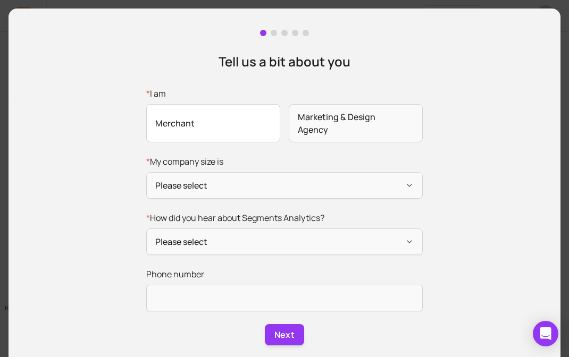
click at [228, 124] on span "Merchant" at bounding box center [213, 123] width 134 height 38
click at [0, 0] on input "* I am Merchant Marketing & Design Agency" at bounding box center [0, 0] width 0 height 0
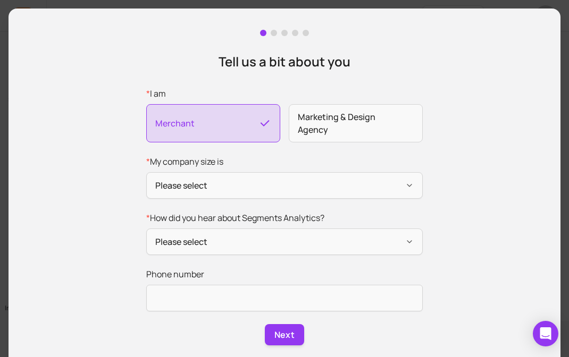
scroll to position [18, 0]
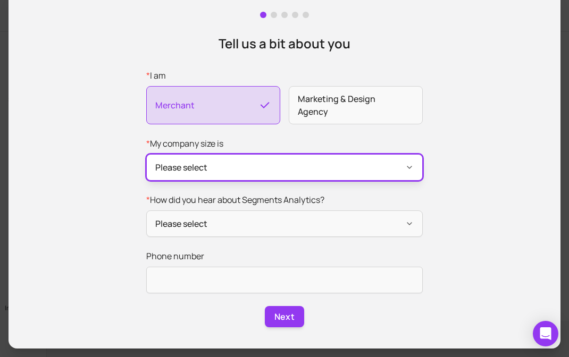
click at [221, 164] on button "Please select" at bounding box center [284, 167] width 277 height 27
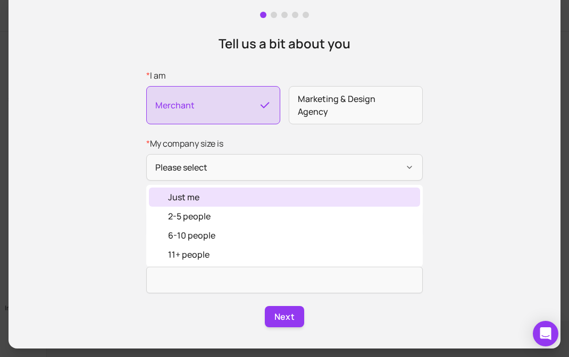
click at [205, 204] on div "Just me" at bounding box center [284, 197] width 271 height 19
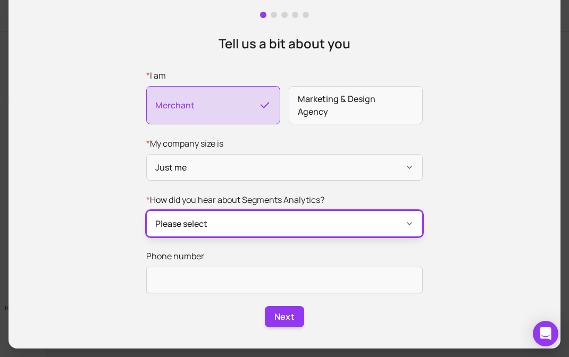
click at [208, 223] on button "Please select" at bounding box center [284, 224] width 277 height 27
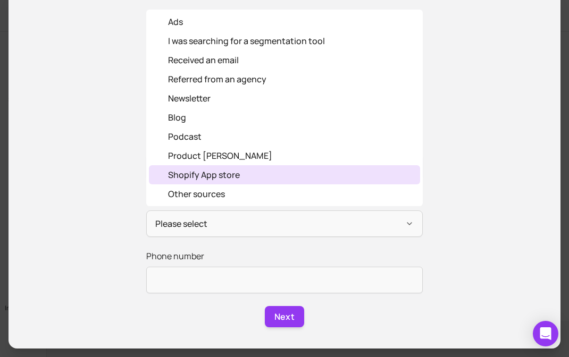
click at [219, 172] on div "Shopify App store" at bounding box center [204, 175] width 72 height 13
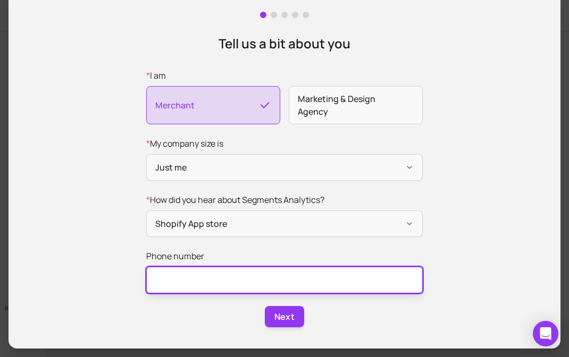
click at [204, 273] on input "Phone number" at bounding box center [284, 280] width 277 height 27
type input "3519032023"
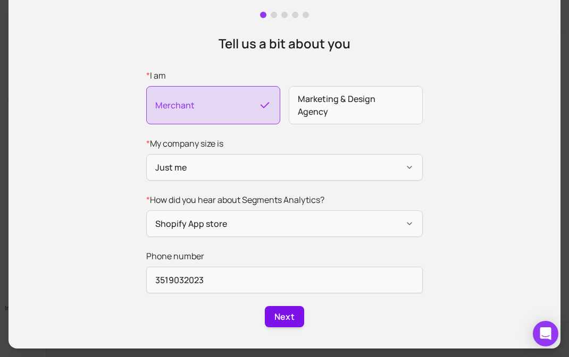
click at [289, 310] on button "Next" at bounding box center [284, 316] width 39 height 21
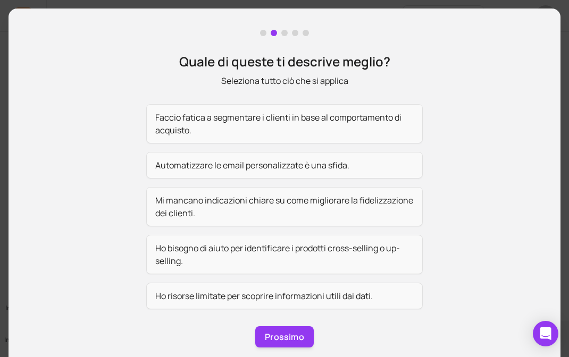
click at [358, 71] on div "Quale di queste ti descrive meglio? Seleziona tutto ciò che si applica" at bounding box center [284, 70] width 211 height 34
click at [281, 167] on font "Automatizzare le email personalizzate è una sfida." at bounding box center [252, 166] width 194 height 12
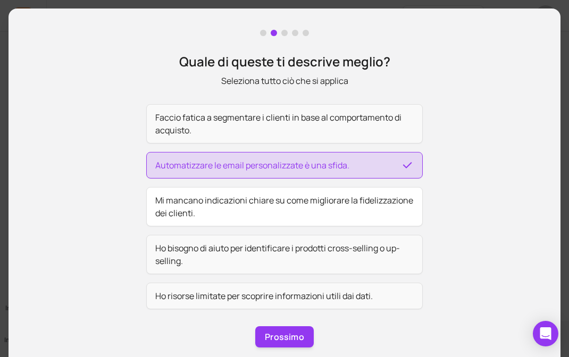
click at [282, 204] on font "Mi mancano indicazioni chiare su come migliorare la fidelizzazione dei clienti." at bounding box center [284, 207] width 258 height 24
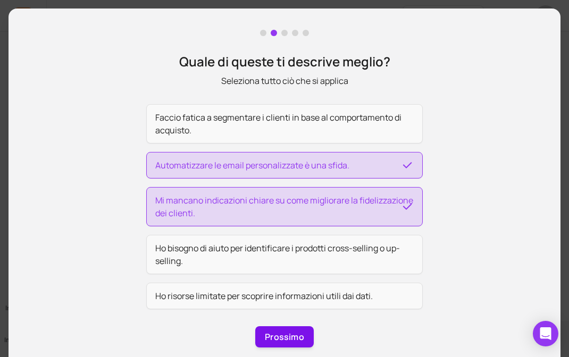
click at [293, 336] on font "Prossimo" at bounding box center [284, 337] width 39 height 12
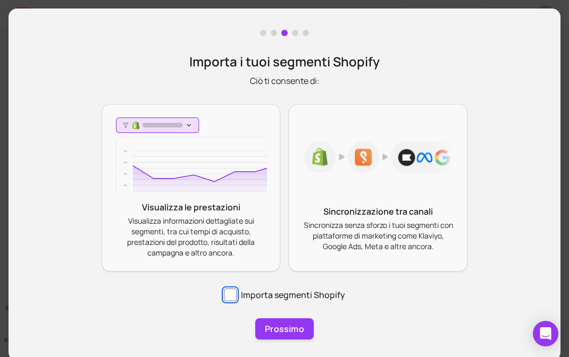
click at [235, 298] on input "Importa segmenti Shopify" at bounding box center [230, 295] width 13 height 13
click at [225, 296] on input "Importa segmenti Shopify" at bounding box center [230, 295] width 13 height 13
click at [227, 295] on input "Importa segmenti Shopify" at bounding box center [230, 295] width 13 height 13
checkbox input "true"
click at [253, 223] on font "Visualizza informazioni dettagliate sui segmenti, tra cui tempi di acquisto, pr…" at bounding box center [191, 237] width 128 height 42
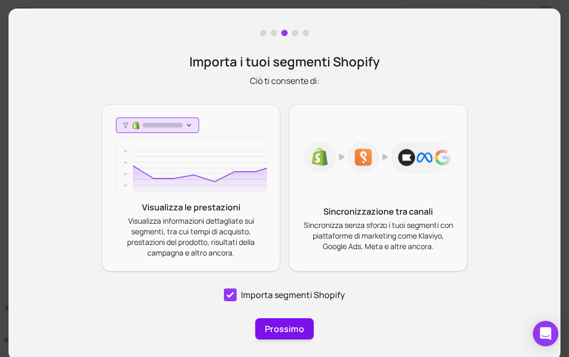
click at [289, 333] on font "Prossimo" at bounding box center [284, 329] width 39 height 12
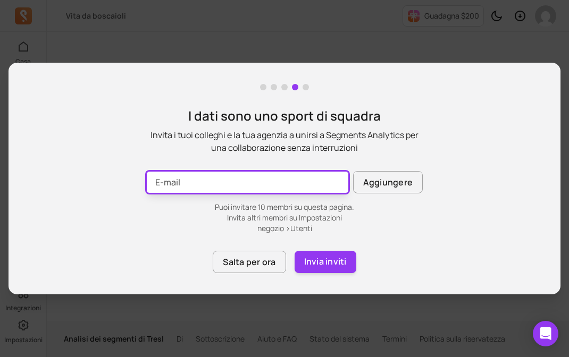
click at [231, 188] on input "E-mail" at bounding box center [247, 182] width 203 height 22
type input "[EMAIL_ADDRESS][DOMAIN_NAME]"
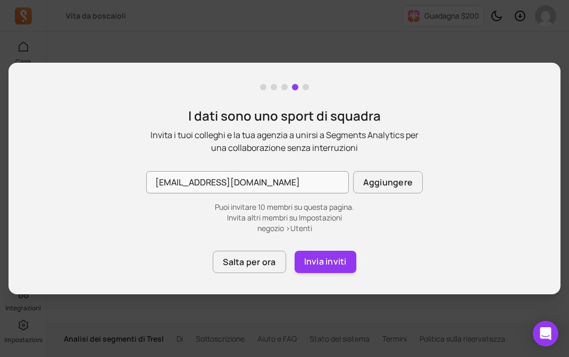
click at [145, 212] on div "I dati sono uno sport di squadra [PERSON_NAME] i tuoi colleghi e la tua agenzia…" at bounding box center [285, 179] width 552 height 232
click at [377, 183] on font "Aggiungere" at bounding box center [387, 183] width 49 height 12
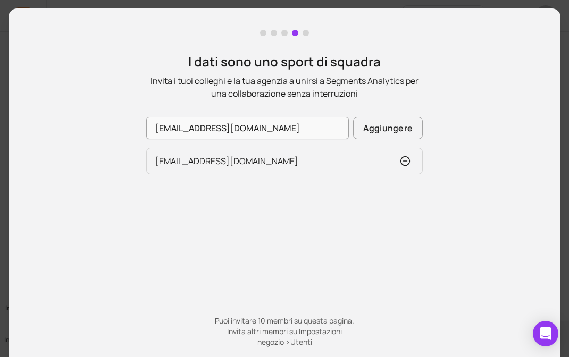
scroll to position [60, 0]
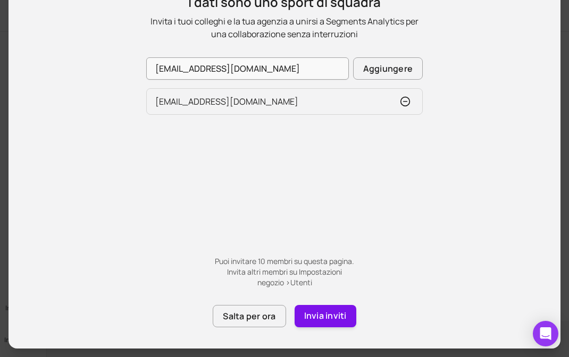
click at [313, 316] on font "Invia inviti" at bounding box center [325, 316] width 43 height 12
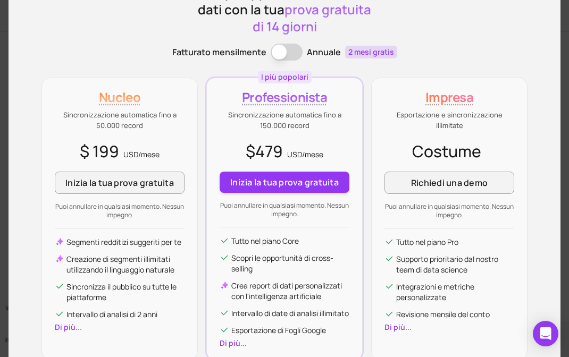
scroll to position [76, 0]
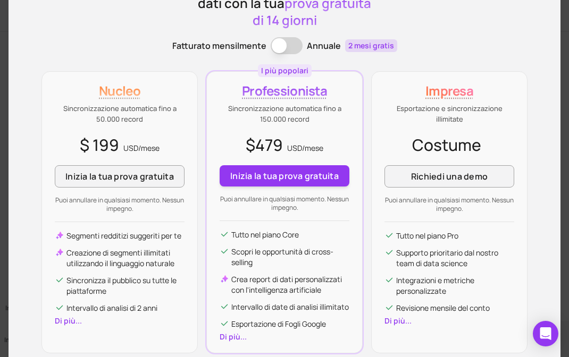
click at [284, 44] on button "Termine di fatturazione" at bounding box center [287, 45] width 32 height 17
click at [287, 46] on button "Termine di fatturazione" at bounding box center [287, 45] width 32 height 17
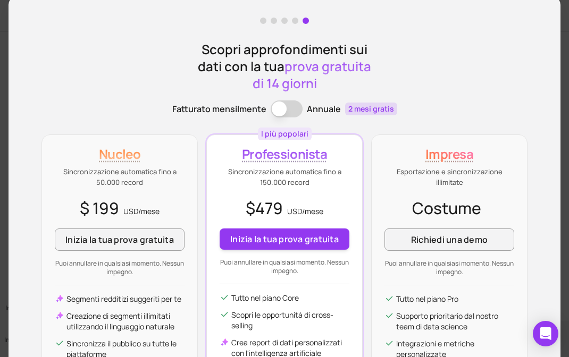
scroll to position [0, 0]
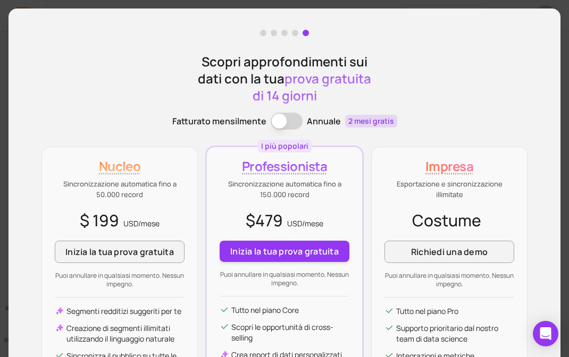
click at [295, 31] on span at bounding box center [295, 33] width 6 height 6
